Goal: Task Accomplishment & Management: Use online tool/utility

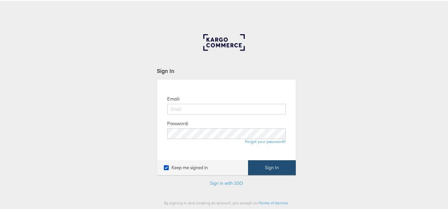
type input "[PERSON_NAME][EMAIL_ADDRESS][DOMAIN_NAME]"
click at [276, 164] on button "Sign In" at bounding box center [272, 166] width 48 height 15
